Goal: Check status: Check status

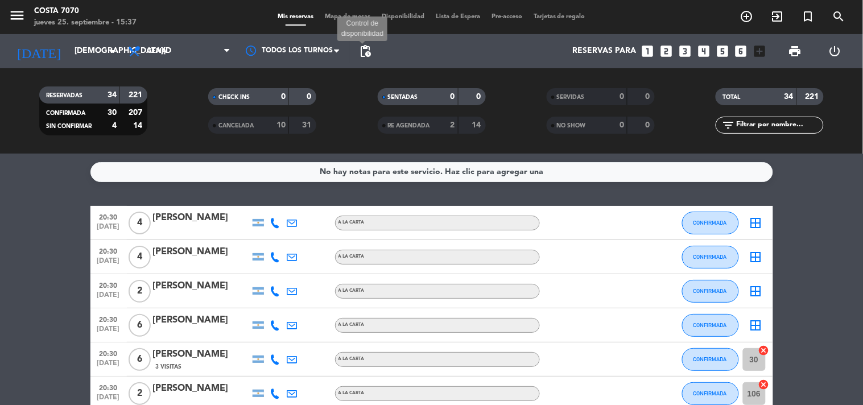
click at [367, 48] on span "pending_actions" at bounding box center [366, 51] width 14 height 14
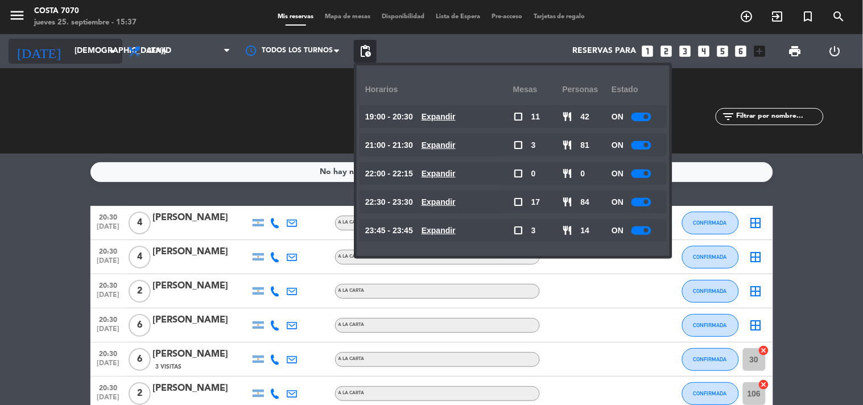
click at [102, 55] on input "[DEMOGRAPHIC_DATA][DATE]" at bounding box center [123, 51] width 108 height 20
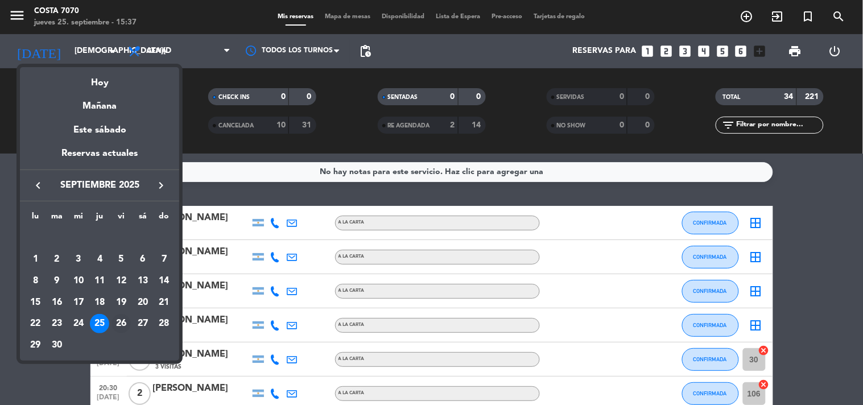
click at [120, 326] on div "26" at bounding box center [121, 323] width 19 height 19
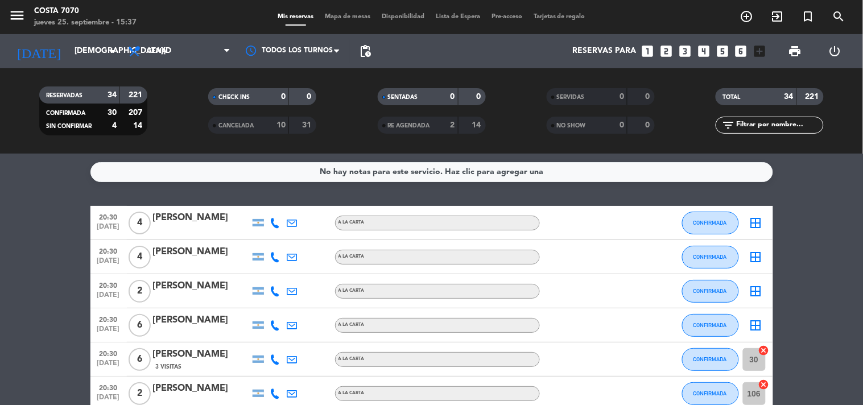
type input "[DATE]"
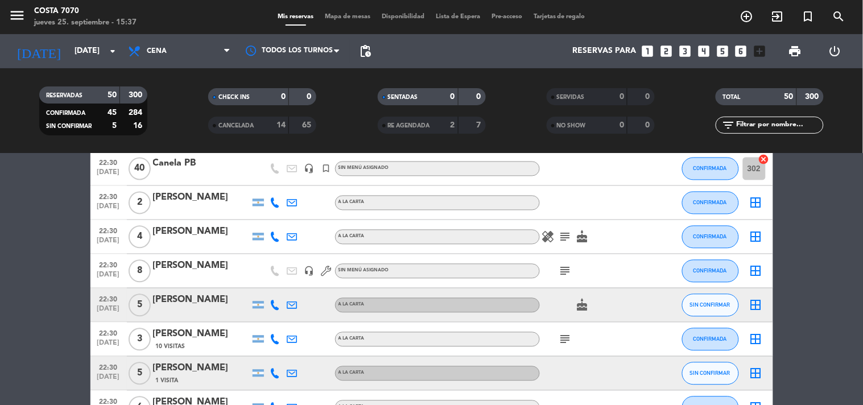
scroll to position [696, 0]
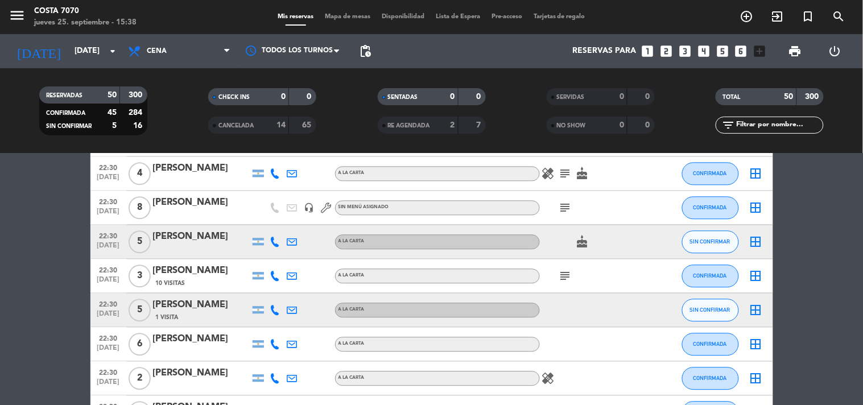
drag, startPoint x: 26, startPoint y: 237, endPoint x: 71, endPoint y: 241, distance: 45.1
click at [27, 237] on bookings-row "20:30 [DATE] 2 [PERSON_NAME] A LA CARTA subject favorite_border SIN CONFIRMAR b…" at bounding box center [431, 396] width 863 height 1771
click at [276, 311] on icon at bounding box center [275, 311] width 10 height 10
click at [266, 290] on span "Copiar" at bounding box center [267, 291] width 24 height 12
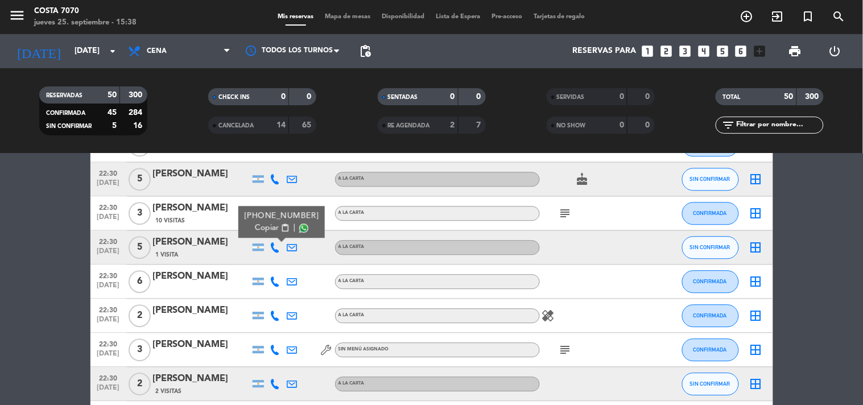
scroll to position [885, 0]
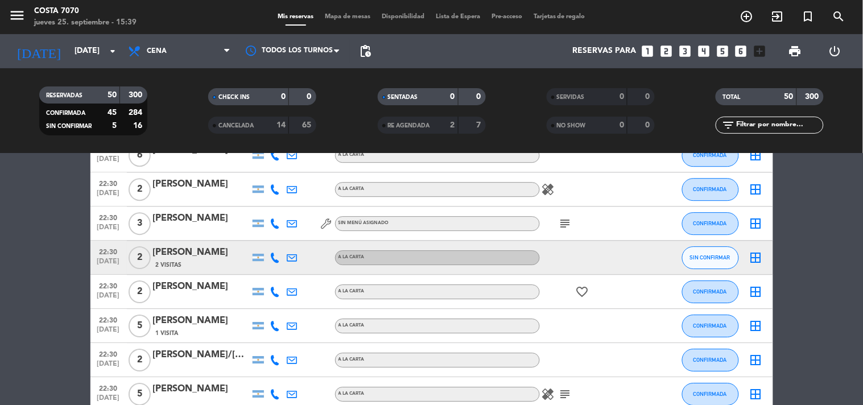
drag, startPoint x: 277, startPoint y: 256, endPoint x: 270, endPoint y: 253, distance: 6.9
click at [275, 256] on icon at bounding box center [275, 258] width 10 height 10
click at [264, 240] on span "Copiar" at bounding box center [267, 238] width 24 height 12
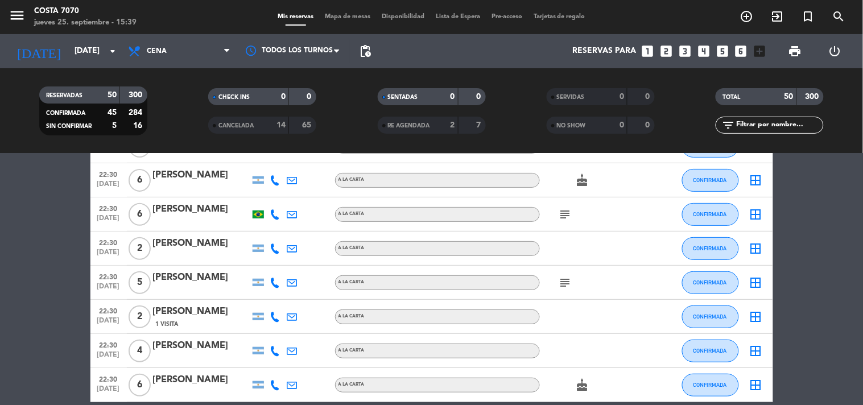
scroll to position [1391, 0]
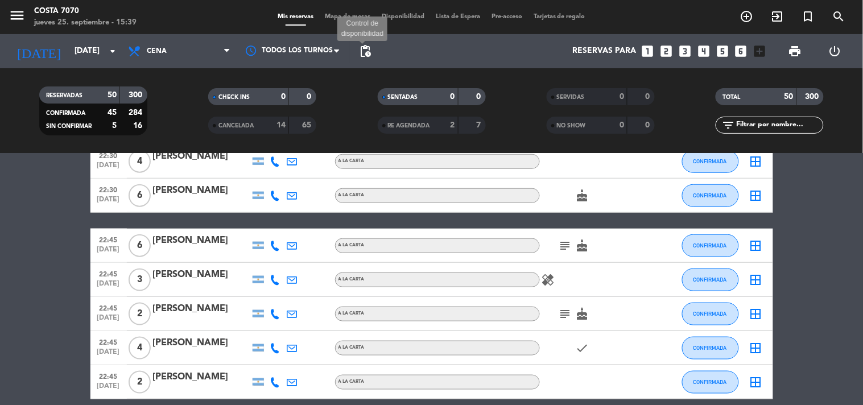
click at [370, 49] on span "pending_actions" at bounding box center [366, 51] width 14 height 14
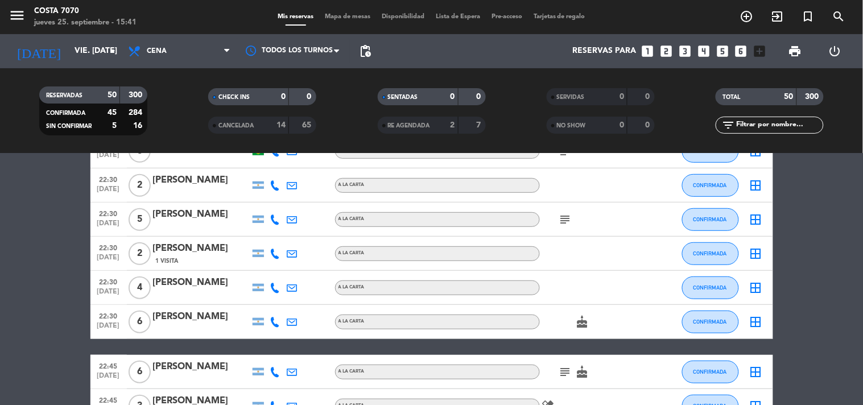
scroll to position [948, 0]
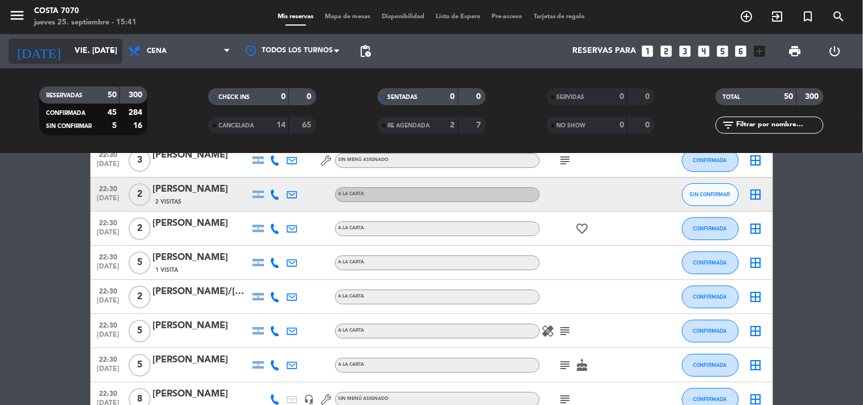
click at [69, 47] on input "[DATE]" at bounding box center [123, 51] width 108 height 20
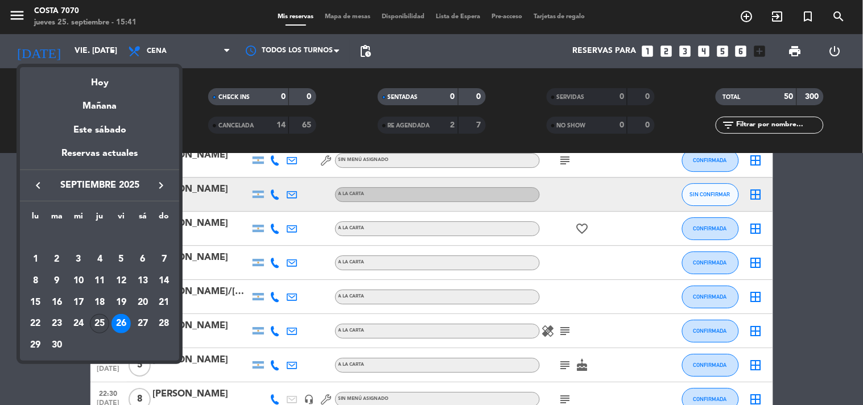
click at [92, 323] on div "25" at bounding box center [99, 323] width 19 height 19
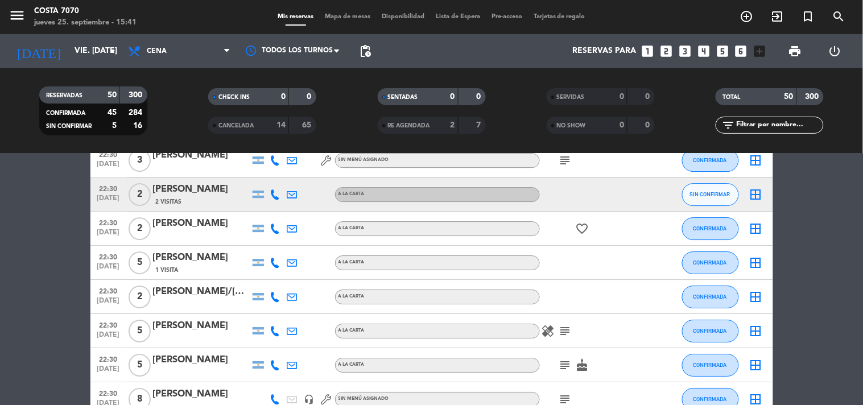
type input "[DEMOGRAPHIC_DATA][DATE]"
